Goal: Communication & Community: Answer question/provide support

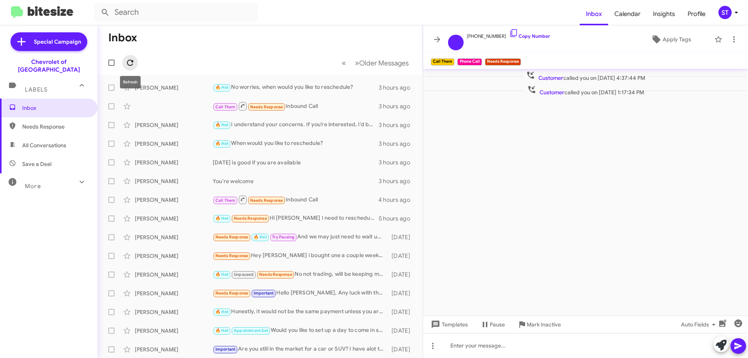
click at [125, 63] on icon at bounding box center [129, 62] width 9 height 9
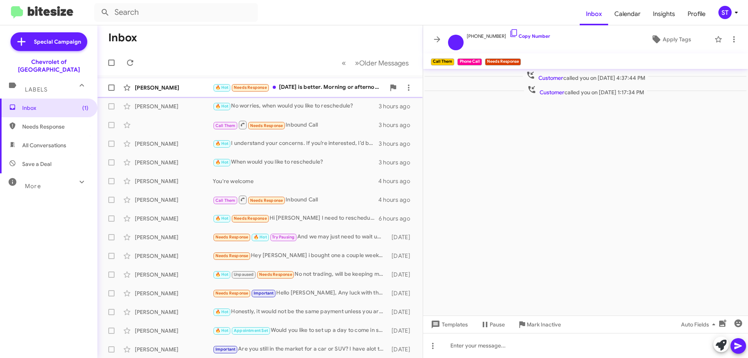
click at [332, 83] on div "🔥 Hot Needs Response [DATE] is better. Morning or afternoon?" at bounding box center [299, 87] width 173 height 9
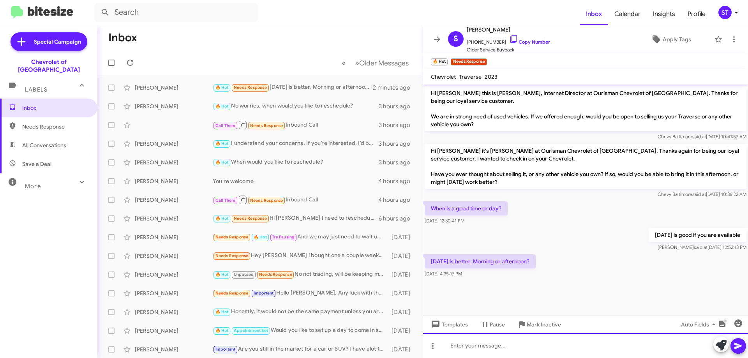
drag, startPoint x: 473, startPoint y: 344, endPoint x: 466, endPoint y: 344, distance: 7.4
click at [473, 344] on div at bounding box center [585, 345] width 325 height 25
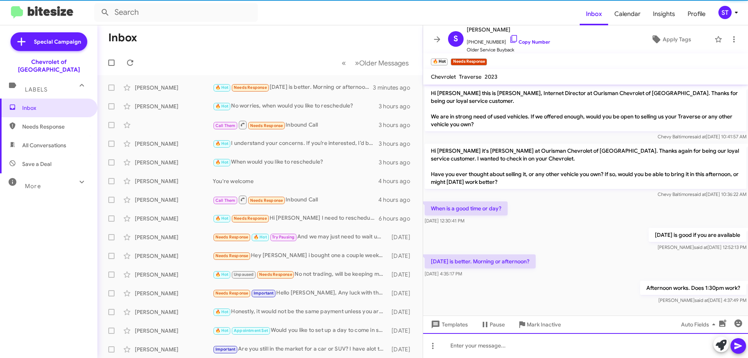
scroll to position [2, 0]
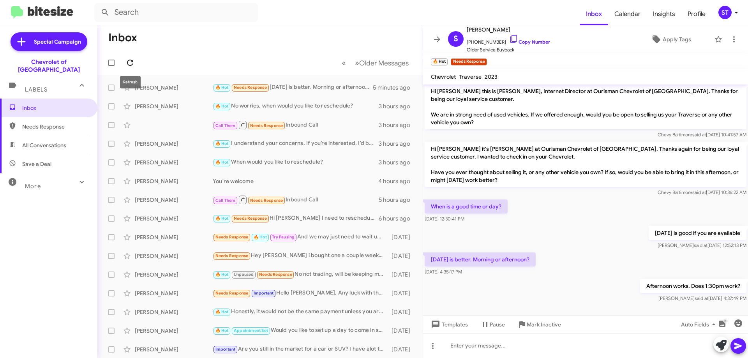
click at [132, 68] on button at bounding box center [130, 63] width 16 height 16
click at [133, 62] on icon at bounding box center [130, 63] width 6 height 6
click at [289, 83] on div "[PERSON_NAME] 🔥 Hot Afternoon works. Does 1:30pm work? 4 minutes ago" at bounding box center [260, 88] width 313 height 16
click at [509, 36] on icon at bounding box center [513, 38] width 9 height 9
